Goal: Complete application form: Complete application form

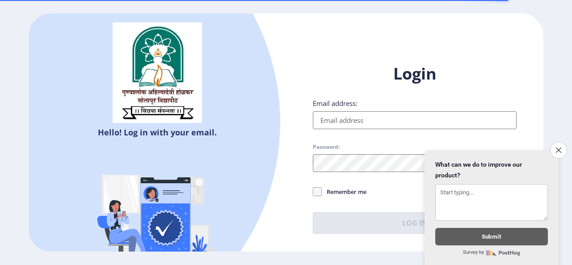
click at [357, 124] on input "Email address:" at bounding box center [415, 120] width 204 height 18
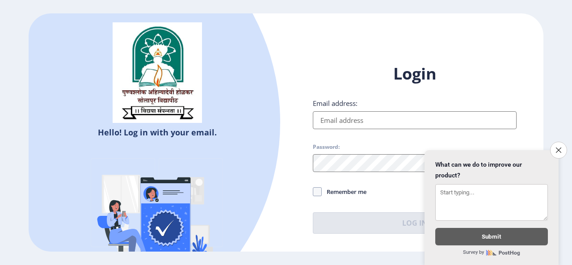
click at [361, 124] on input "Email address:" at bounding box center [415, 120] width 204 height 18
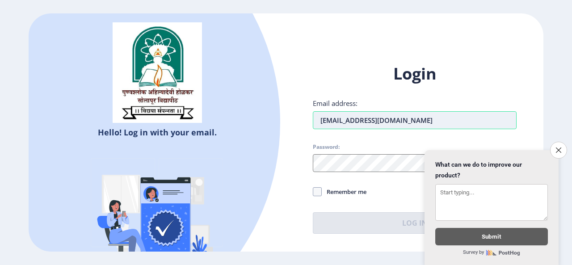
type input "[EMAIL_ADDRESS][DOMAIN_NAME]"
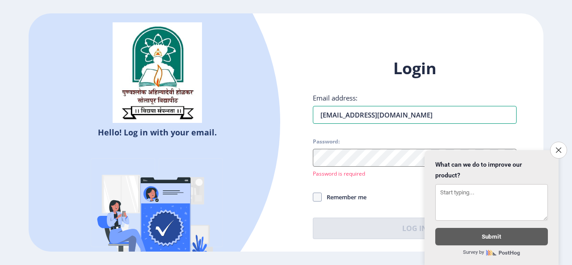
drag, startPoint x: 460, startPoint y: 121, endPoint x: 269, endPoint y: 132, distance: 192.0
click at [269, 132] on div "Hello! Log in with your email. Don't have an account? Register Login Email addr…" at bounding box center [286, 132] width 515 height 239
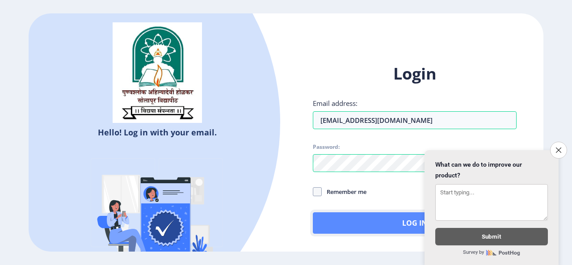
click at [366, 216] on button "Log In" at bounding box center [415, 222] width 204 height 21
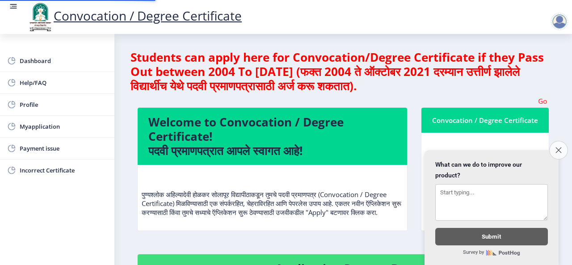
click at [559, 147] on icon "Close survey" at bounding box center [558, 150] width 6 height 6
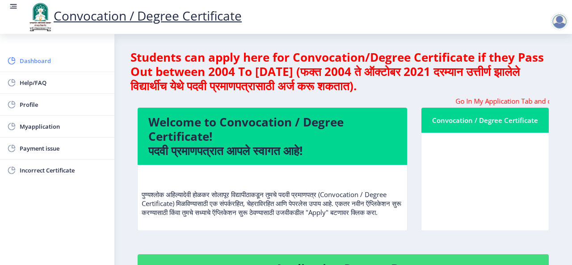
click at [37, 63] on span "Dashboard" at bounding box center [64, 60] width 88 height 11
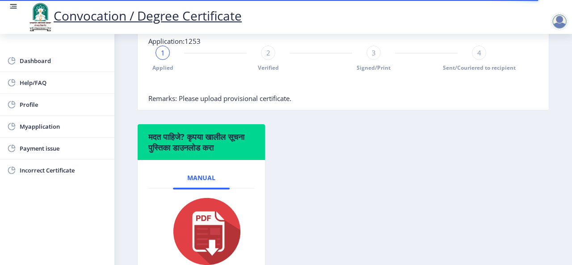
scroll to position [147, 0]
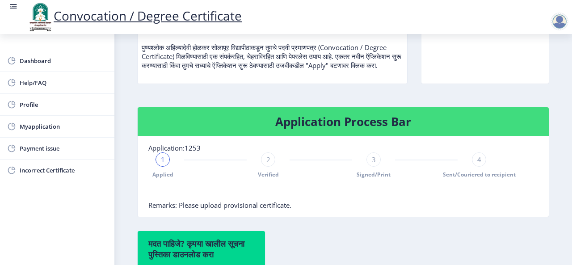
click at [165, 167] on div "1" at bounding box center [162, 159] width 14 height 14
click at [263, 167] on div "2" at bounding box center [268, 159] width 14 height 14
click at [376, 167] on div "3" at bounding box center [373, 159] width 14 height 14
click at [368, 167] on div "3" at bounding box center [373, 159] width 14 height 14
click at [372, 164] on span "3" at bounding box center [374, 159] width 4 height 9
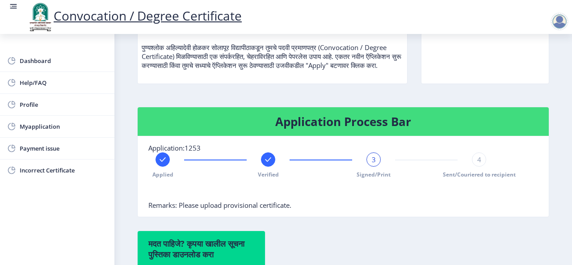
click at [266, 164] on rect at bounding box center [268, 159] width 9 height 9
click at [478, 164] on span "4" at bounding box center [479, 159] width 4 height 9
click at [479, 167] on div "4" at bounding box center [479, 159] width 14 height 14
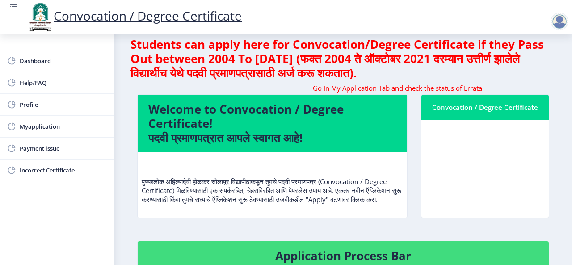
scroll to position [0, 0]
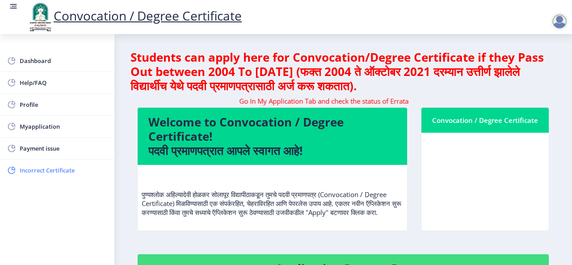
click at [42, 171] on span "Incorrect Certificate" at bounding box center [64, 170] width 88 height 11
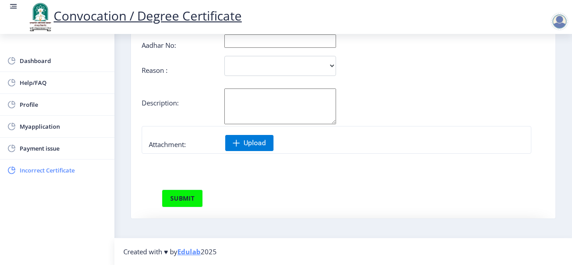
scroll to position [25, 0]
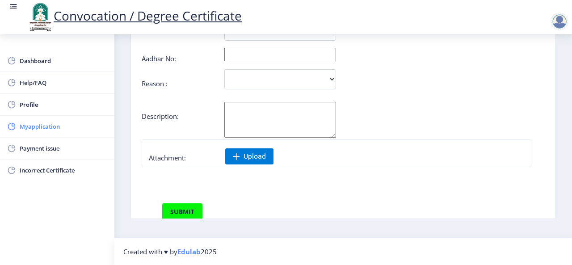
click at [45, 127] on span "Myapplication" at bounding box center [64, 126] width 88 height 11
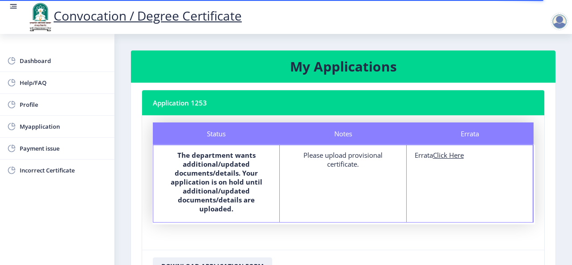
click at [435, 154] on u "Click Here" at bounding box center [448, 155] width 31 height 9
select select
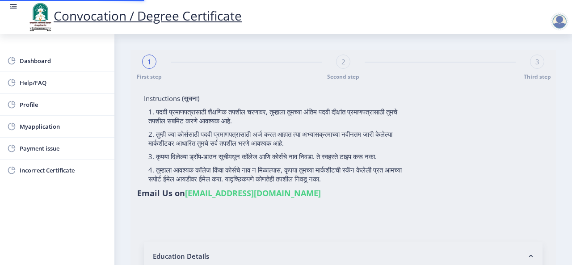
type input "2006032500210327"
select select "Regular"
select select "2014"
select select
select select "SECOND CLASS"
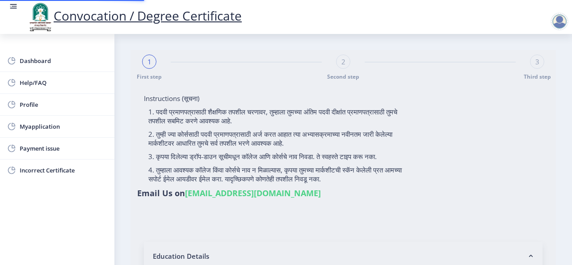
type input "056010"
type input "[PERSON_NAME]"
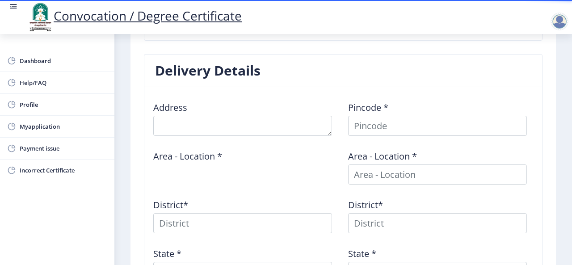
scroll to position [452, 0]
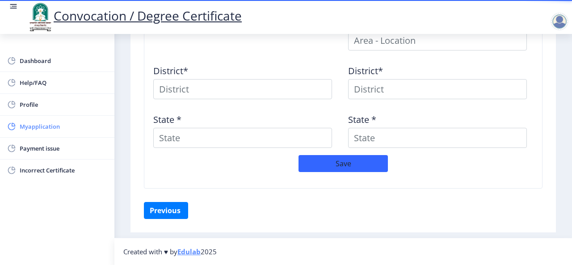
click at [65, 131] on span "Myapplication" at bounding box center [64, 126] width 88 height 11
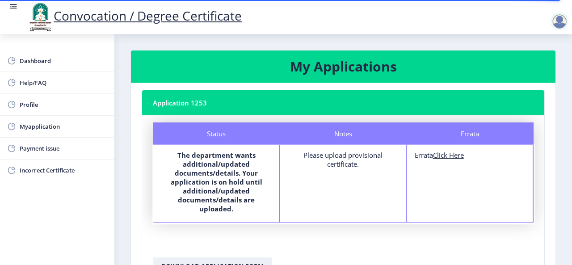
click at [324, 157] on div "Please upload provisional certificate." at bounding box center [343, 160] width 110 height 18
click at [335, 162] on div "Please upload provisional certificate." at bounding box center [343, 160] width 110 height 18
click at [336, 165] on div "Please upload provisional certificate." at bounding box center [343, 160] width 110 height 18
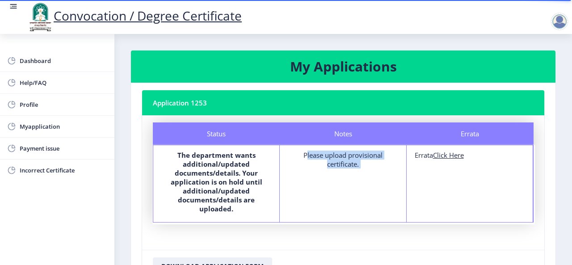
click at [366, 165] on div "Please upload provisional certificate." at bounding box center [343, 160] width 110 height 18
click at [450, 157] on u "Click Here" at bounding box center [448, 155] width 31 height 9
select select "Regular"
select select "2014"
select select "SECOND CLASS"
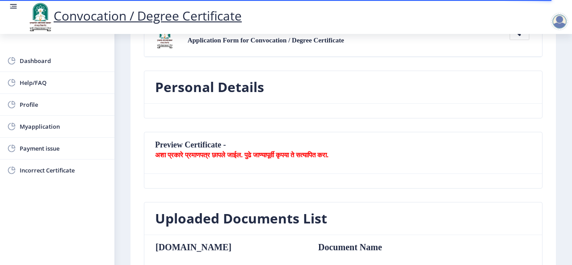
scroll to position [89, 0]
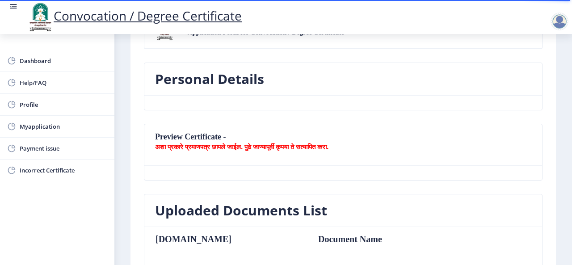
click at [328, 146] on b "अशा प्रकारे प्रमाणपत्र छापले जाईल. पुढे जाण्यापूर्वी कृपया ते सत्यापित करा." at bounding box center [241, 146] width 173 height 9
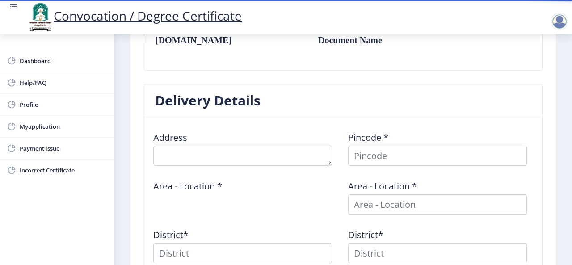
scroll to position [273, 0]
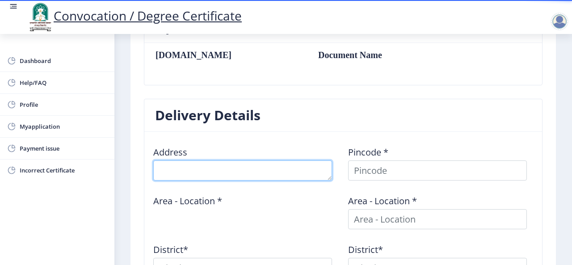
click at [205, 174] on textarea at bounding box center [242, 170] width 179 height 20
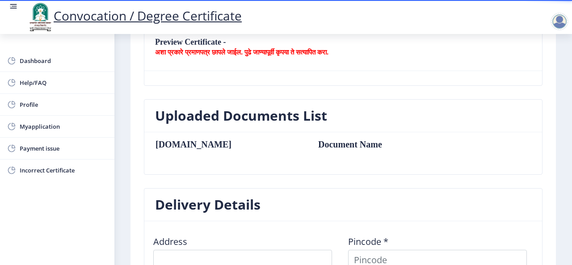
click at [180, 169] on nb-card-body "[DOMAIN_NAME] Document Name" at bounding box center [343, 153] width 398 height 42
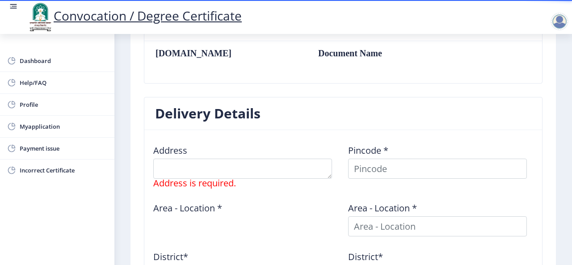
scroll to position [318, 0]
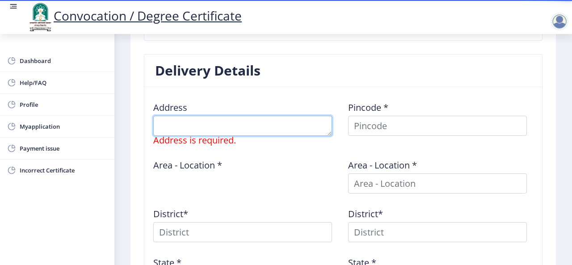
click at [189, 123] on textarea at bounding box center [242, 126] width 179 height 20
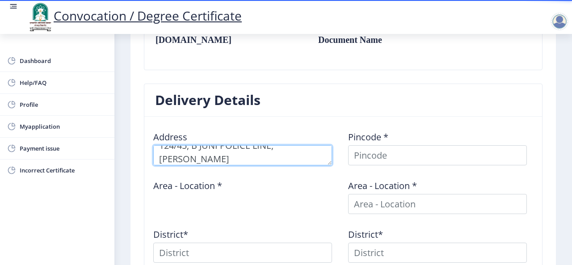
scroll to position [273, 0]
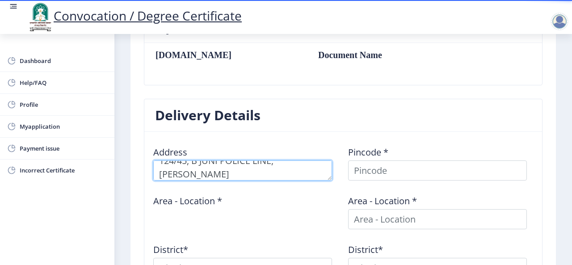
click at [190, 177] on textarea at bounding box center [242, 170] width 179 height 20
type textarea "124/45, B JUNI POLICE LINE, [GEOGRAPHIC_DATA][PERSON_NAME], NEAR [GEOGRAPHIC_DA…"
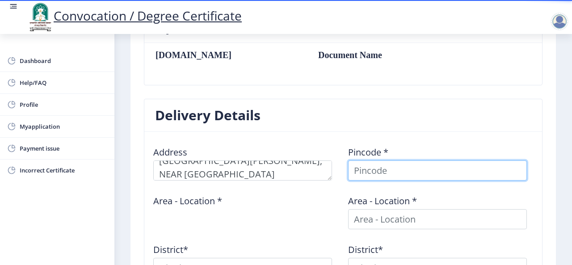
click at [380, 174] on input at bounding box center [437, 170] width 179 height 20
type input "413001"
select select
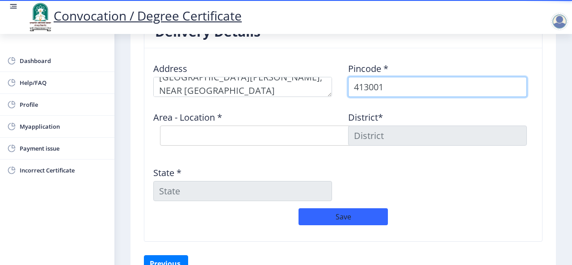
scroll to position [363, 0]
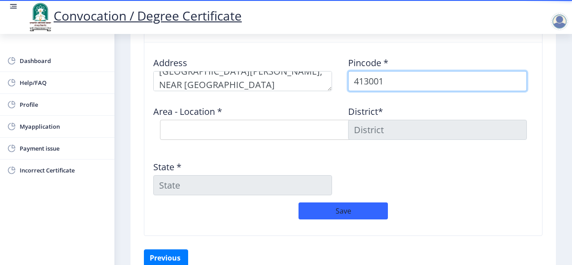
type input "413001"
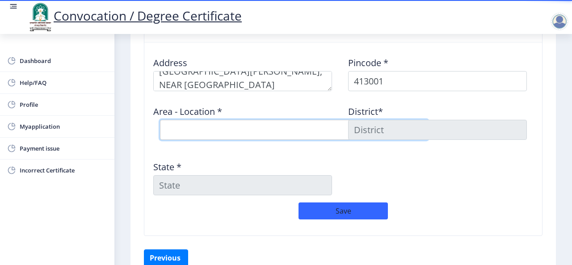
click at [250, 132] on select "Select Area Location [PERSON_NAME] Vastigrah S.O Navi Peth [GEOGRAPHIC_DATA] S.…" at bounding box center [294, 130] width 268 height 20
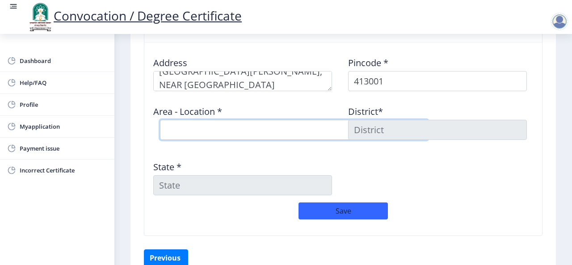
select select "4: Object"
click at [160, 120] on select "Select Area Location [PERSON_NAME] Vastigrah S.O Navi Peth [GEOGRAPHIC_DATA] S.…" at bounding box center [294, 130] width 268 height 20
type input "SOLAPUR"
type input "[GEOGRAPHIC_DATA]"
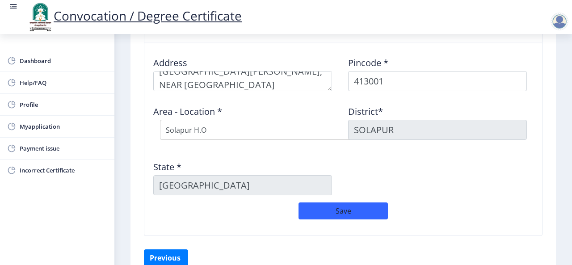
click at [335, 159] on div "State * [GEOGRAPHIC_DATA]" at bounding box center [245, 175] width 195 height 42
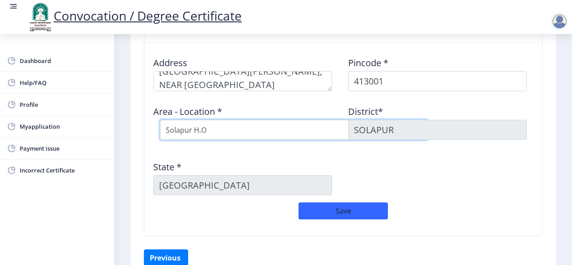
click at [265, 135] on select "Select Area Location [PERSON_NAME] Vastigrah S.O Navi Peth [GEOGRAPHIC_DATA] S.…" at bounding box center [294, 130] width 268 height 20
click at [160, 120] on select "Select Area Location [PERSON_NAME] Vastigrah S.O Navi Peth [GEOGRAPHIC_DATA] S.…" at bounding box center [294, 130] width 268 height 20
click at [258, 134] on select "Select Area Location [PERSON_NAME] Vastigrah S.O Navi Peth [GEOGRAPHIC_DATA] S.…" at bounding box center [294, 130] width 268 height 20
select select "2: Object"
click at [160, 120] on select "Select Area Location [PERSON_NAME] Vastigrah S.O Navi Peth [GEOGRAPHIC_DATA] S.…" at bounding box center [294, 130] width 268 height 20
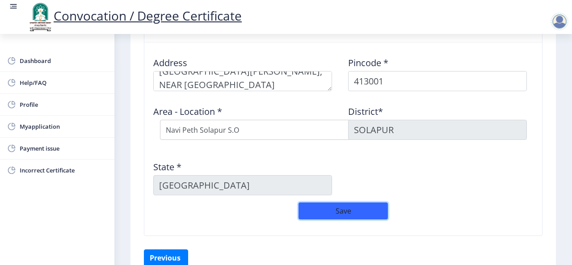
click at [323, 209] on button "Save" at bounding box center [342, 210] width 89 height 17
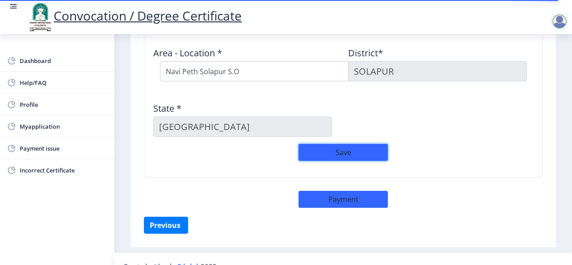
scroll to position [436, 0]
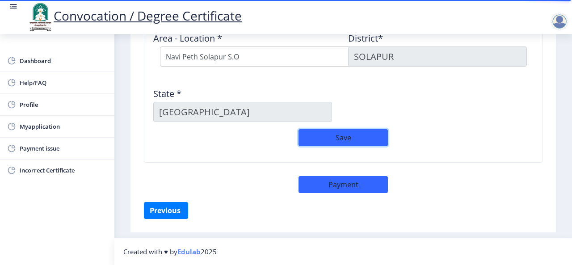
click at [311, 139] on button "Save" at bounding box center [342, 137] width 89 height 17
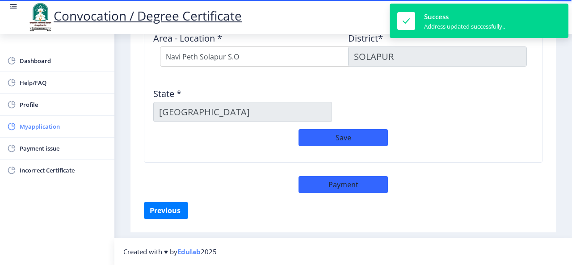
click at [31, 121] on span "Myapplication" at bounding box center [64, 126] width 88 height 11
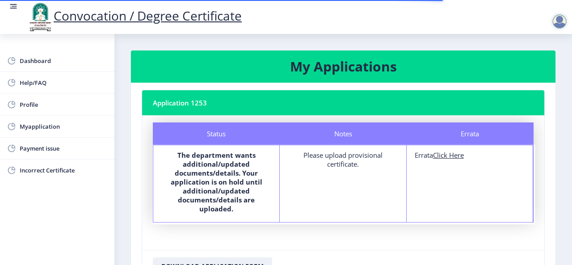
click at [455, 157] on u "Click Here" at bounding box center [448, 155] width 31 height 9
select select
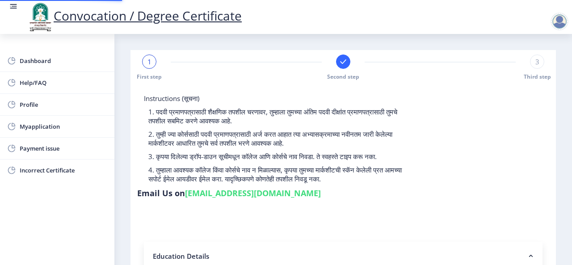
type input "2006032500210327"
select select "Regular"
select select "2014"
select select
select select "SECOND CLASS"
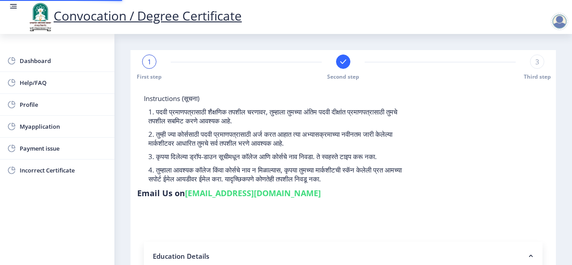
type input "056010"
type input "[PERSON_NAME]"
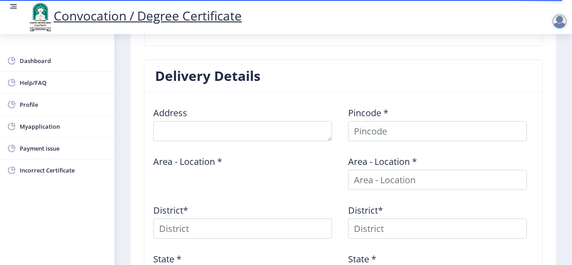
scroll to position [452, 0]
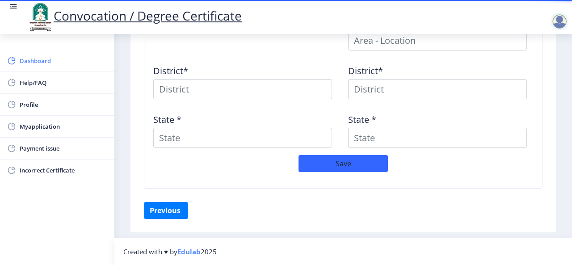
click at [29, 63] on span "Dashboard" at bounding box center [64, 60] width 88 height 11
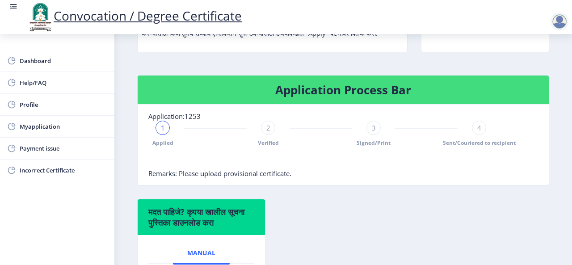
scroll to position [313, 0]
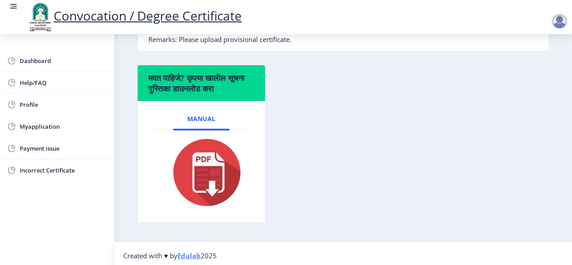
click at [192, 176] on img at bounding box center [201, 172] width 83 height 71
click at [508, 161] on div "मदत पाहिजे? कृपया खालील सूचना पुस्तिका डाउनलोड करा Manual" at bounding box center [342, 151] width 425 height 172
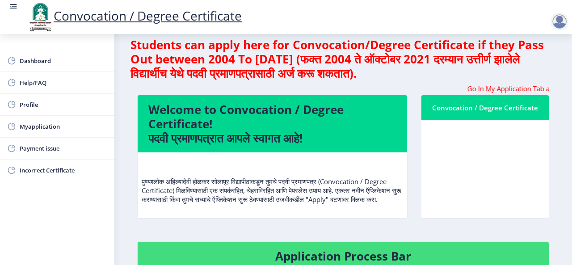
scroll to position [0, 0]
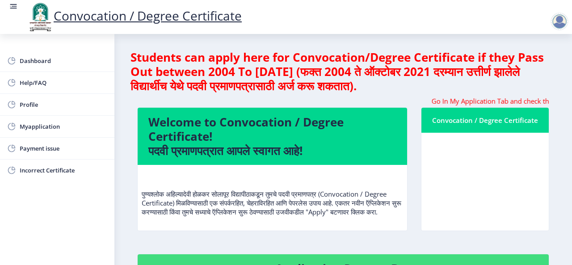
click at [458, 120] on div "Convocation / Degree Certificate" at bounding box center [485, 120] width 106 height 11
click at [496, 120] on div "Convocation / Degree Certificate" at bounding box center [485, 120] width 106 height 11
click at [35, 126] on span "Myapplication" at bounding box center [64, 126] width 88 height 11
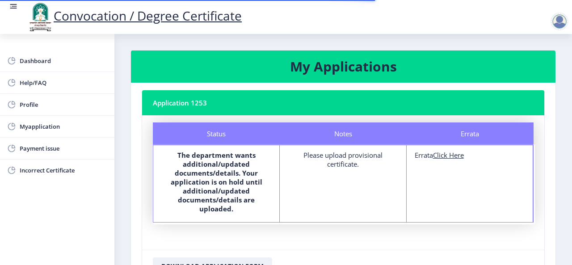
click at [345, 160] on div "Please upload provisional certificate." at bounding box center [343, 160] width 110 height 18
click at [217, 174] on b "The department wants additional/updated documents/details. Your application is …" at bounding box center [217, 182] width 92 height 63
click at [217, 175] on b "The department wants additional/updated documents/details. Your application is …" at bounding box center [217, 182] width 92 height 63
click at [448, 154] on u "Click Here" at bounding box center [448, 155] width 31 height 9
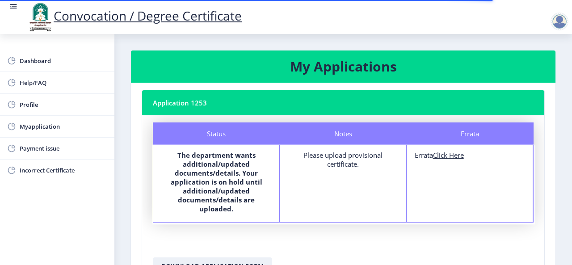
select select
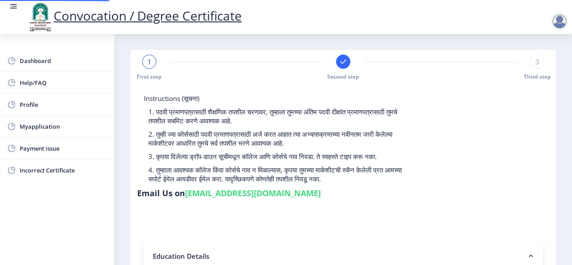
type input "2006032500210327"
select select "Regular"
select select "2014"
select select
select select "SECOND CLASS"
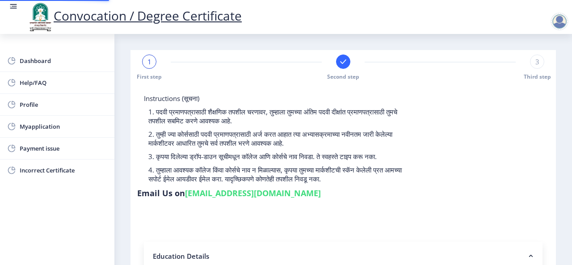
type input "056010"
type input "[PERSON_NAME]"
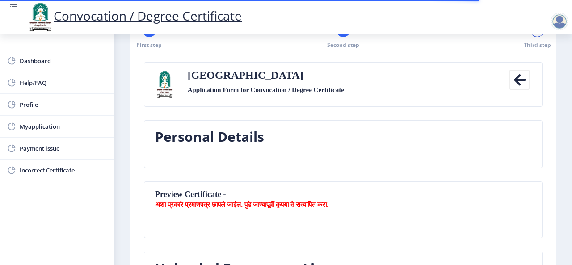
scroll to position [45, 0]
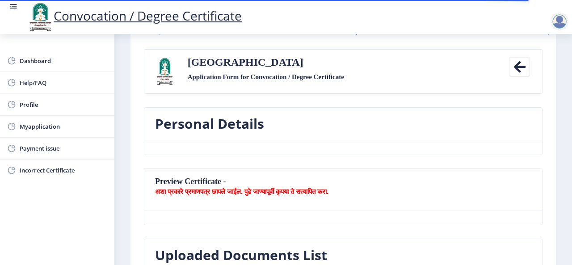
click at [519, 68] on icon at bounding box center [519, 67] width 20 height 20
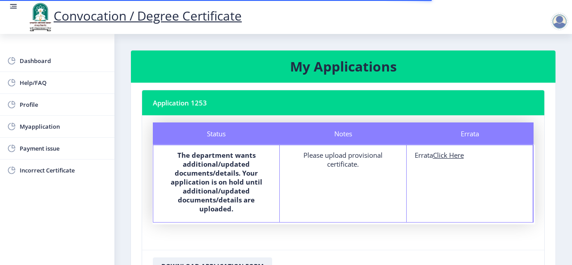
click at [449, 156] on u "Click Here" at bounding box center [448, 155] width 31 height 9
select select
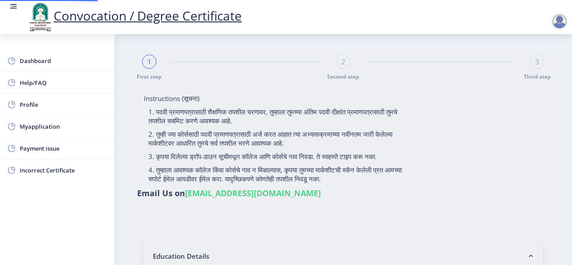
type input "2006032500210327"
select select "Regular"
select select "2014"
select select
select select "SECOND CLASS"
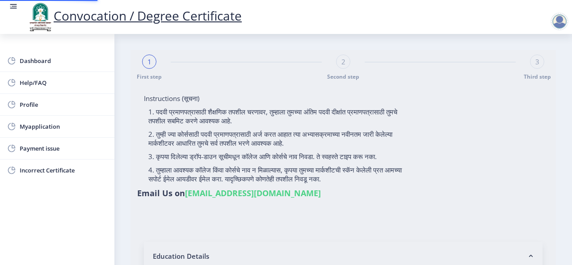
type input "056010"
type input "[PERSON_NAME]"
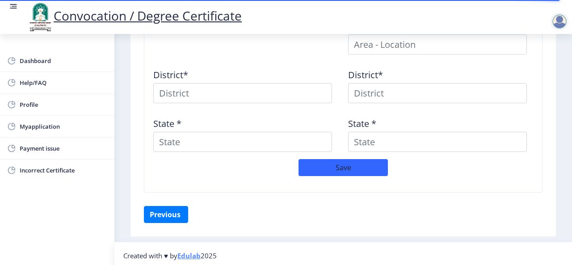
scroll to position [452, 0]
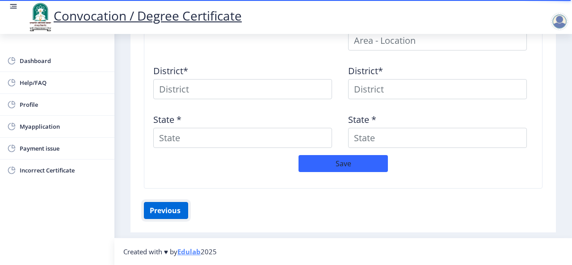
click at [166, 213] on button "Previous ‍" at bounding box center [166, 210] width 44 height 17
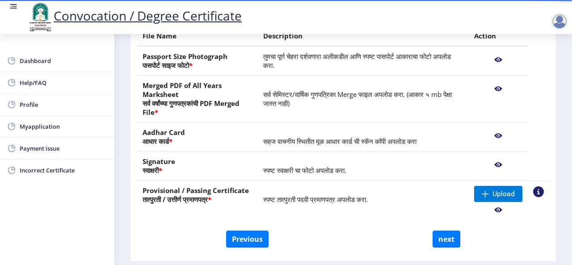
scroll to position [165, 0]
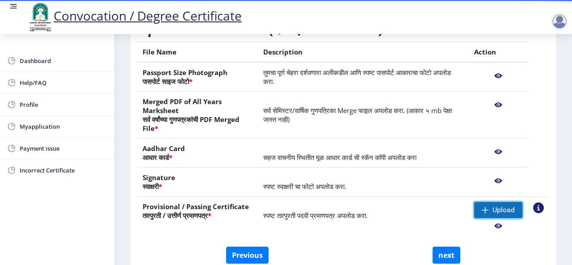
click at [505, 210] on span "Upload" at bounding box center [503, 210] width 22 height 9
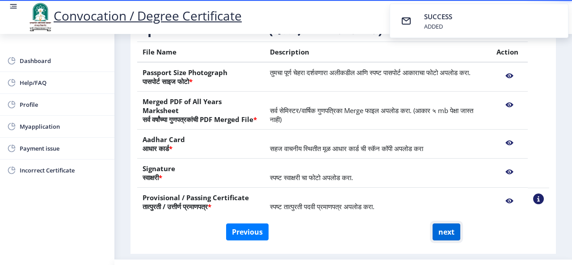
click at [446, 240] on button "next" at bounding box center [447, 231] width 28 height 17
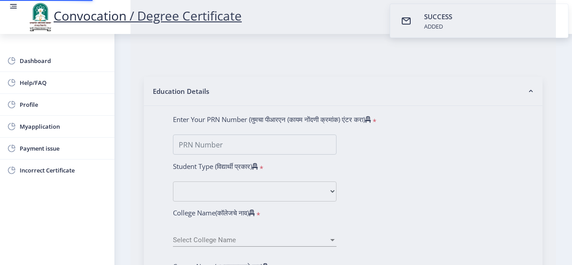
select select
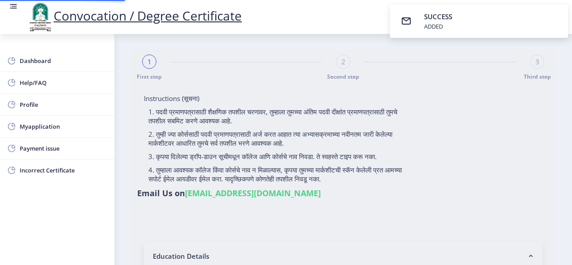
type input "[PERSON_NAME] [PERSON_NAME]"
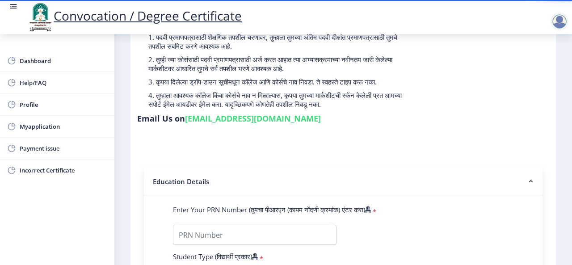
scroll to position [67, 0]
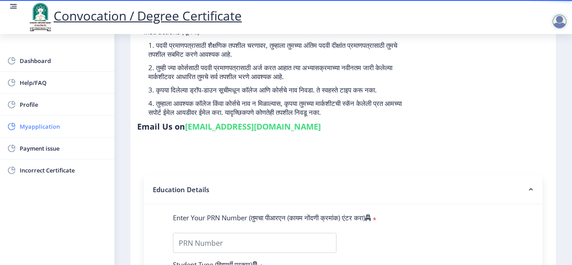
click at [70, 127] on span "Myapplication" at bounding box center [64, 126] width 88 height 11
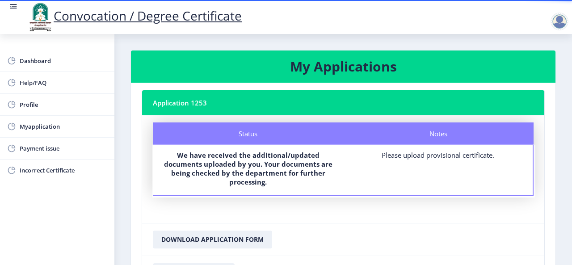
click at [432, 156] on div "Please upload provisional certificate." at bounding box center [437, 155] width 173 height 9
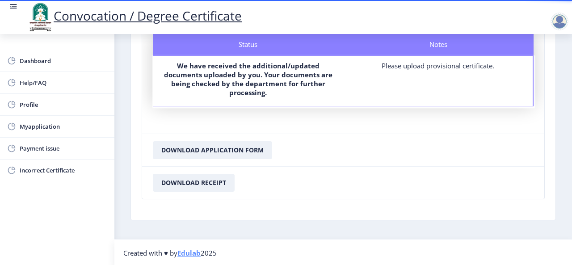
scroll to position [91, 0]
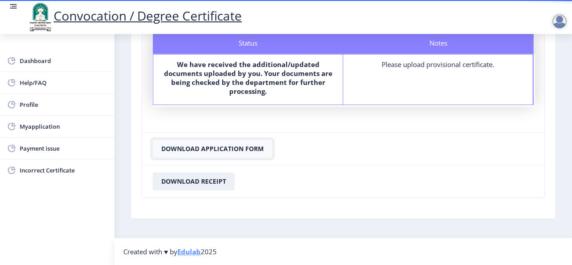
click at [235, 151] on button "Download Application Form" at bounding box center [212, 149] width 119 height 18
click at [235, 149] on button "Download Application Form" at bounding box center [212, 149] width 119 height 18
click at [231, 149] on button "Download Application Form" at bounding box center [212, 149] width 119 height 18
click at [208, 148] on button "Download Application Form" at bounding box center [212, 149] width 119 height 18
click at [35, 121] on span "Myapplication" at bounding box center [64, 126] width 88 height 11
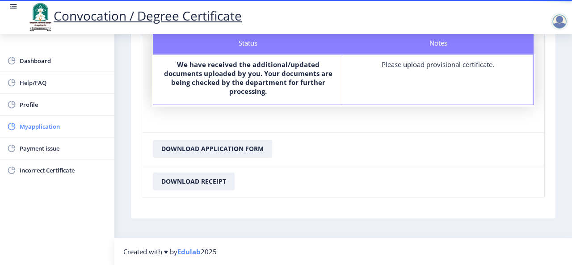
click at [44, 126] on span "Myapplication" at bounding box center [64, 126] width 88 height 11
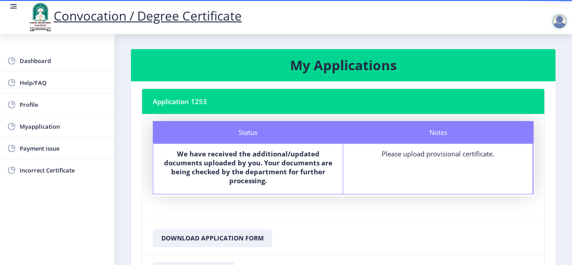
scroll to position [0, 0]
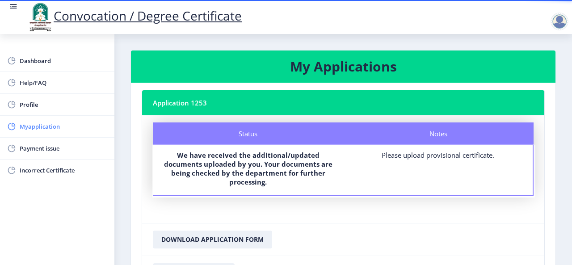
click at [41, 129] on span "Myapplication" at bounding box center [64, 126] width 88 height 11
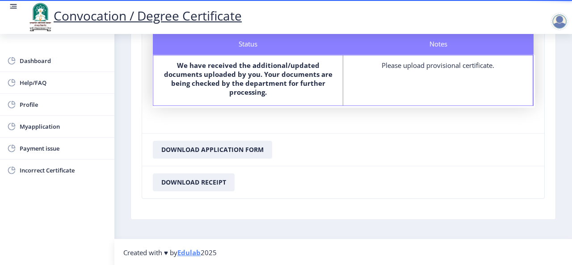
scroll to position [91, 0]
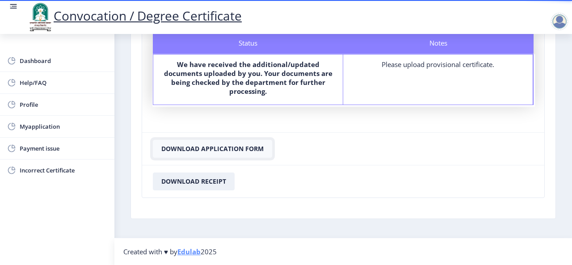
click at [203, 149] on button "Download Application Form" at bounding box center [212, 149] width 119 height 18
click at [48, 127] on span "Myapplication" at bounding box center [64, 126] width 88 height 11
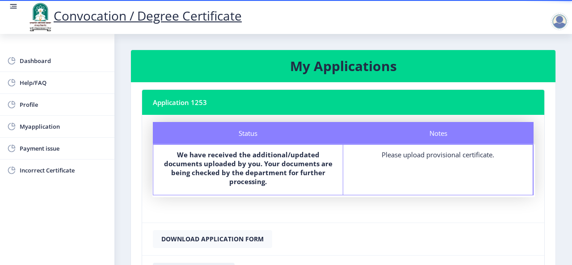
scroll to position [0, 0]
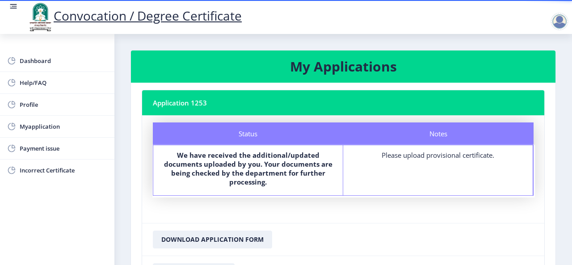
click at [271, 105] on nb-card-header "Application 1253" at bounding box center [343, 102] width 402 height 25
click at [270, 79] on nb-card-header "My Applications" at bounding box center [343, 66] width 424 height 32
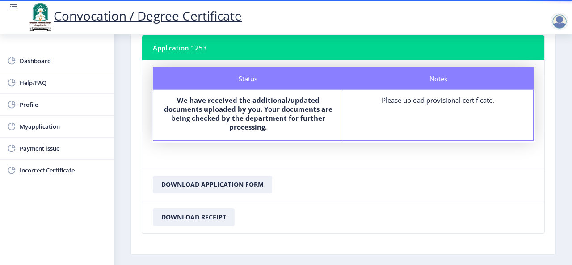
scroll to position [91, 0]
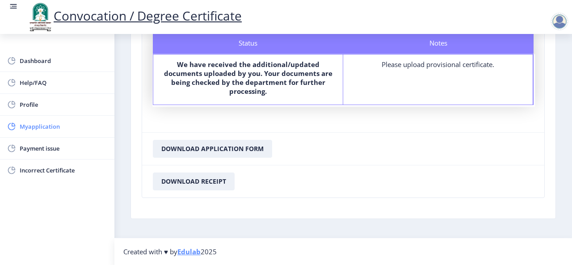
click at [36, 127] on span "Myapplication" at bounding box center [64, 126] width 88 height 11
click at [214, 145] on button "Download Application Form" at bounding box center [212, 149] width 119 height 18
click at [42, 110] on link "Profile" at bounding box center [57, 104] width 114 height 21
select select "[DEMOGRAPHIC_DATA]"
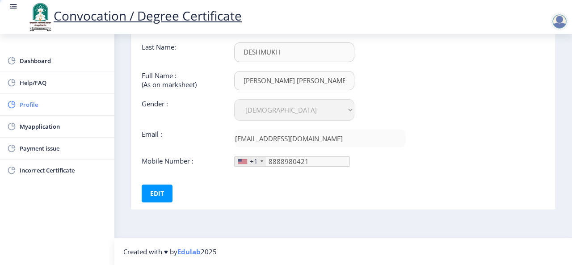
type input "[PHONE_NUMBER]"
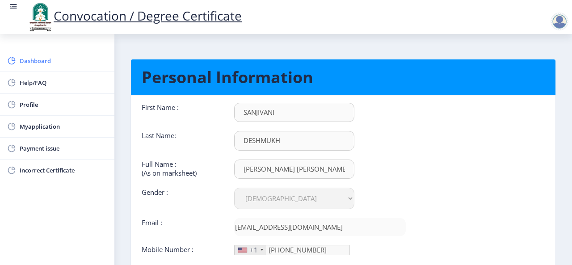
click at [49, 63] on span "Dashboard" at bounding box center [64, 60] width 88 height 11
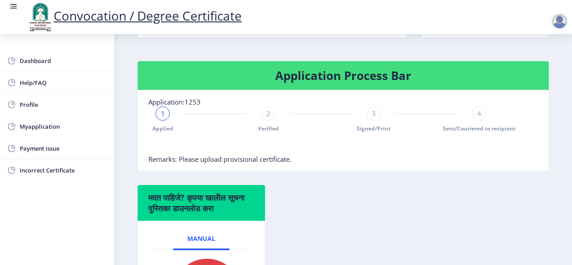
scroll to position [179, 0]
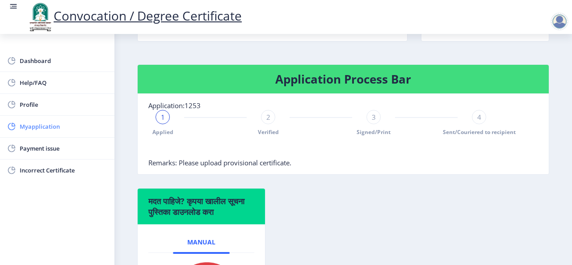
click at [47, 126] on span "Myapplication" at bounding box center [64, 126] width 88 height 11
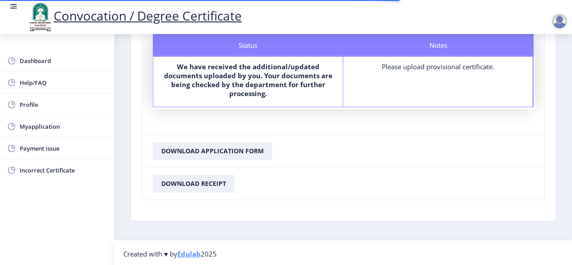
scroll to position [89, 0]
